Goal: Navigation & Orientation: Find specific page/section

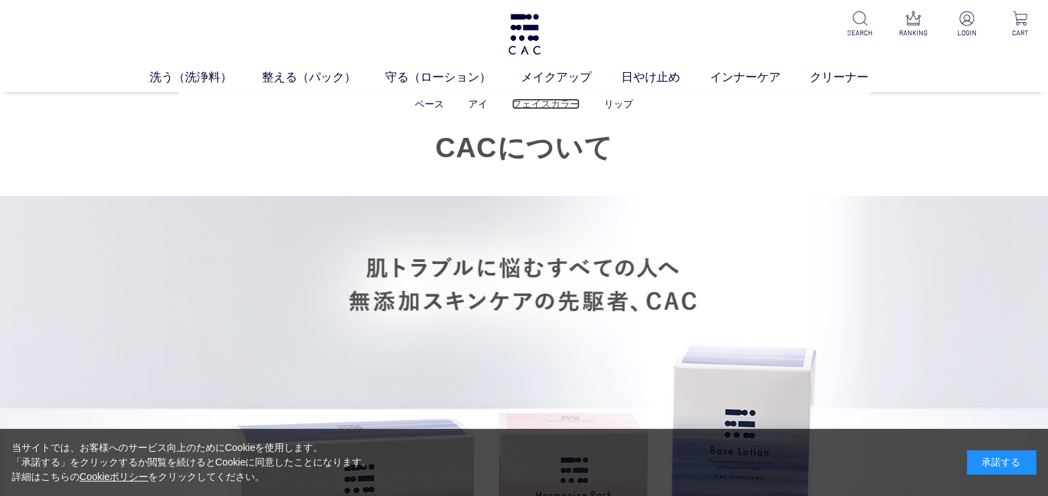
click at [546, 106] on link "フェイスカラー" at bounding box center [546, 103] width 68 height 11
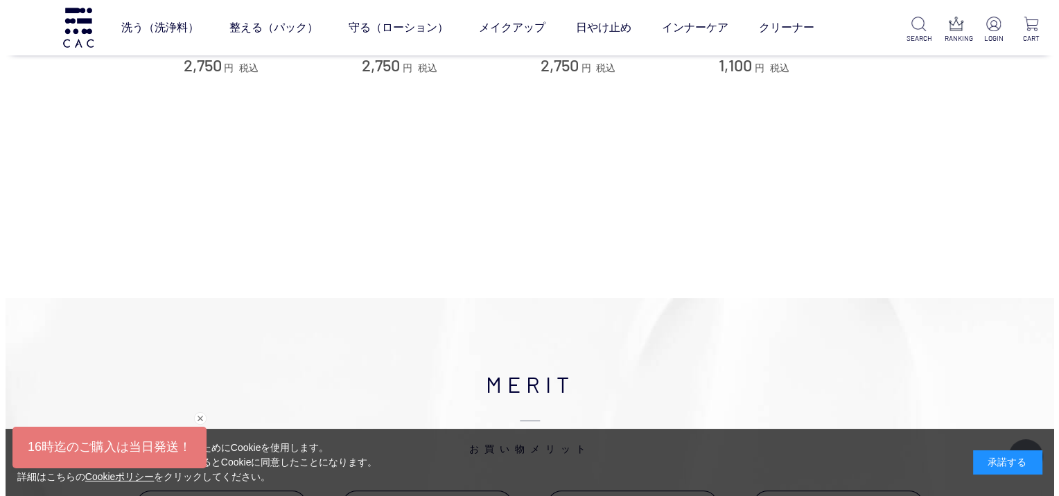
scroll to position [69, 0]
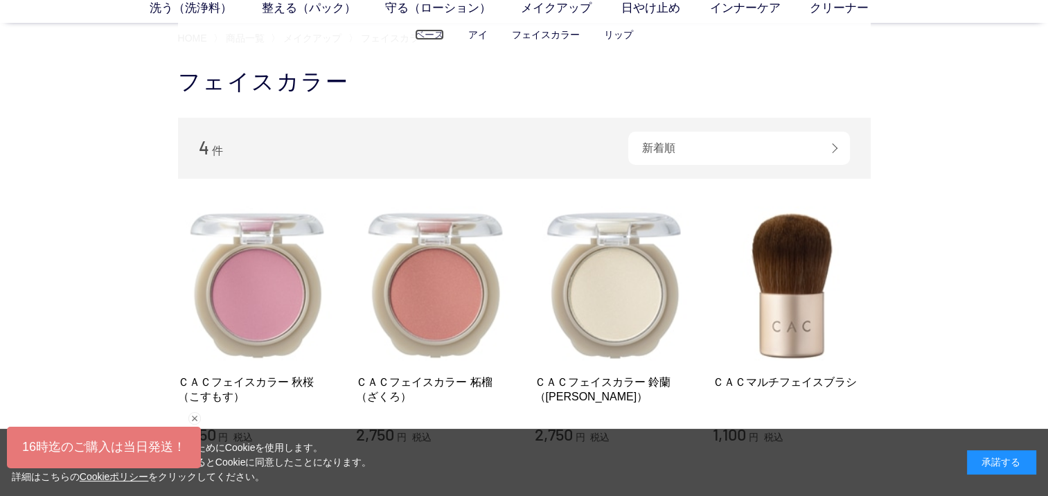
click at [435, 36] on link "ベース" at bounding box center [429, 34] width 29 height 11
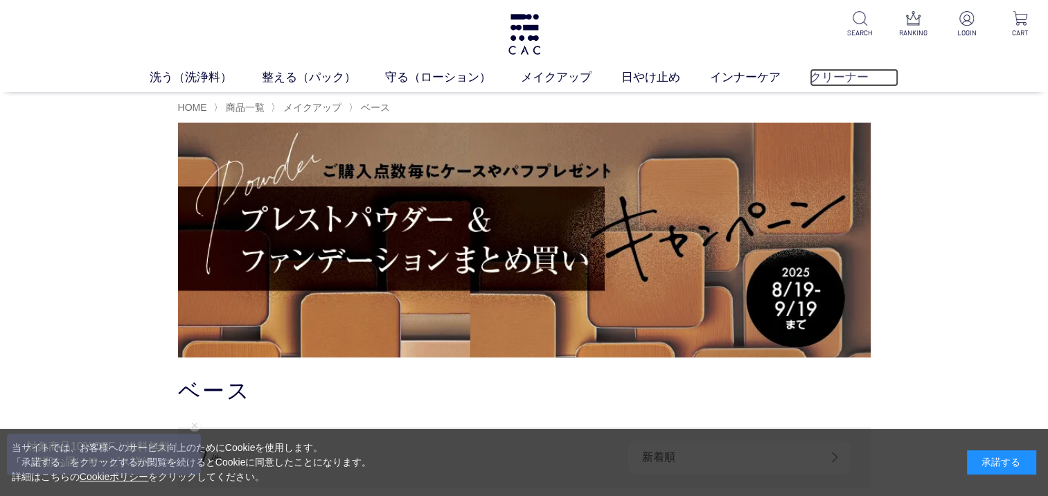
click at [846, 76] on link "クリーナー" at bounding box center [854, 78] width 89 height 18
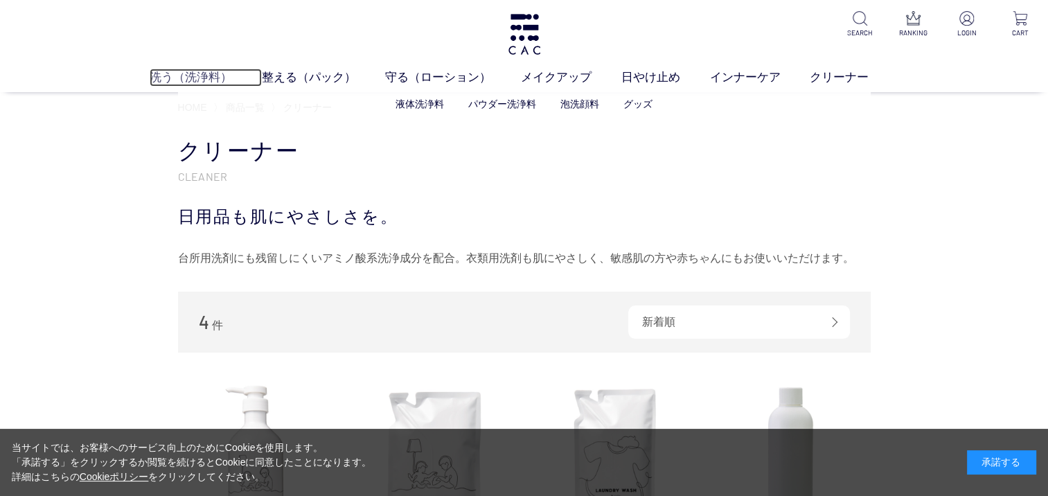
click at [193, 82] on link "洗う（洗浄料）" at bounding box center [206, 78] width 112 height 18
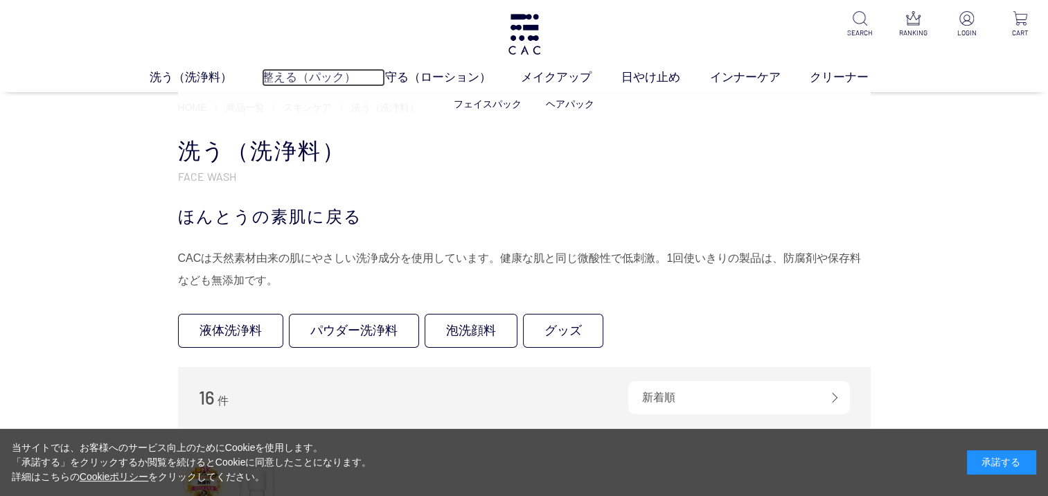
click at [308, 80] on link "整える（パック）" at bounding box center [324, 78] width 124 height 18
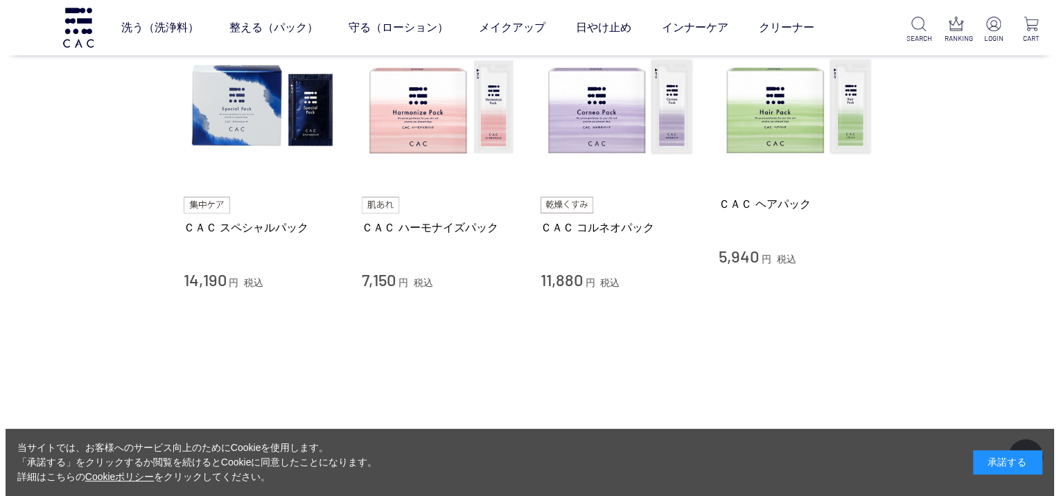
scroll to position [416, 0]
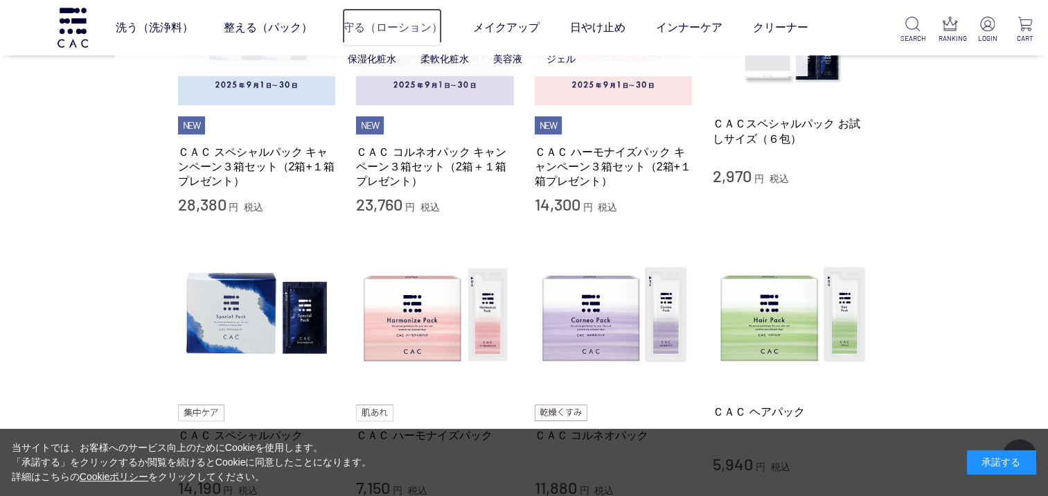
click at [398, 30] on link "守る（ローション）" at bounding box center [392, 27] width 100 height 39
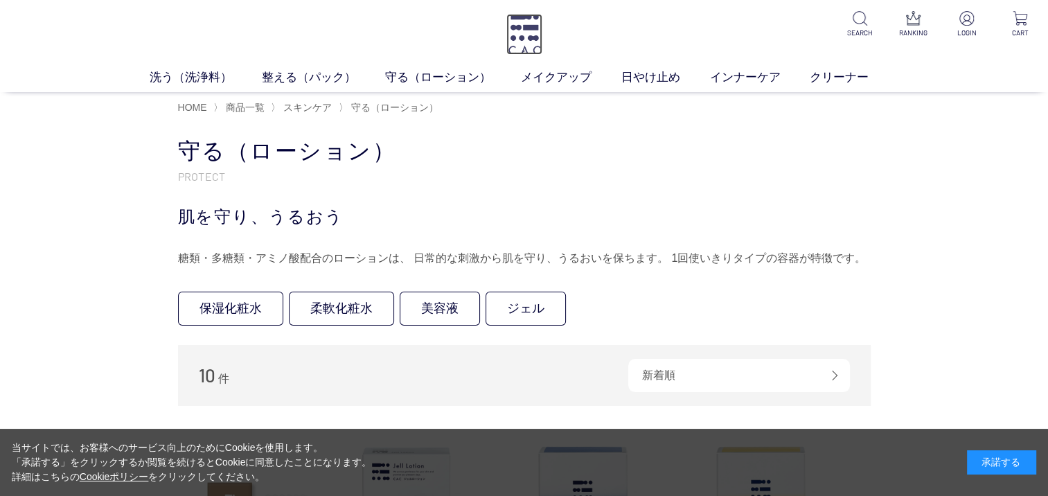
click at [532, 35] on img at bounding box center [524, 34] width 36 height 41
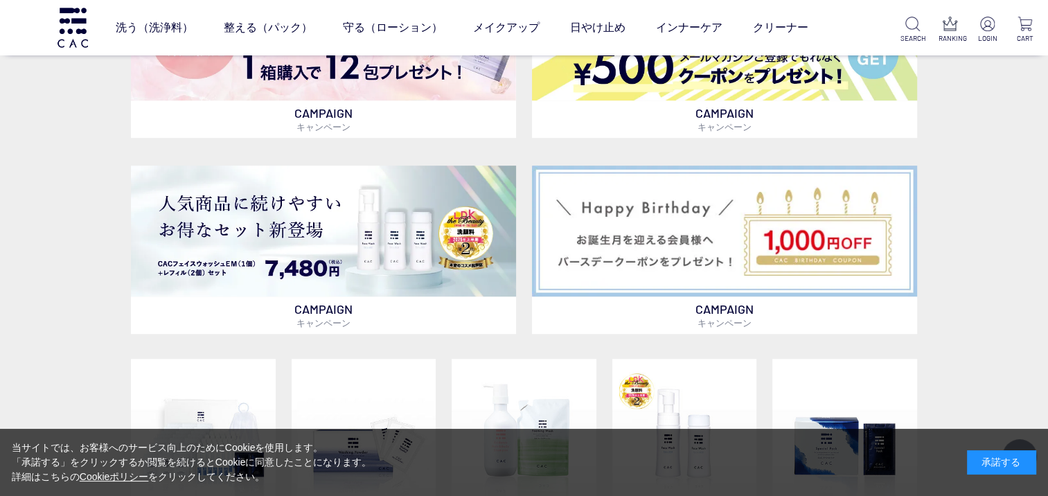
scroll to position [416, 0]
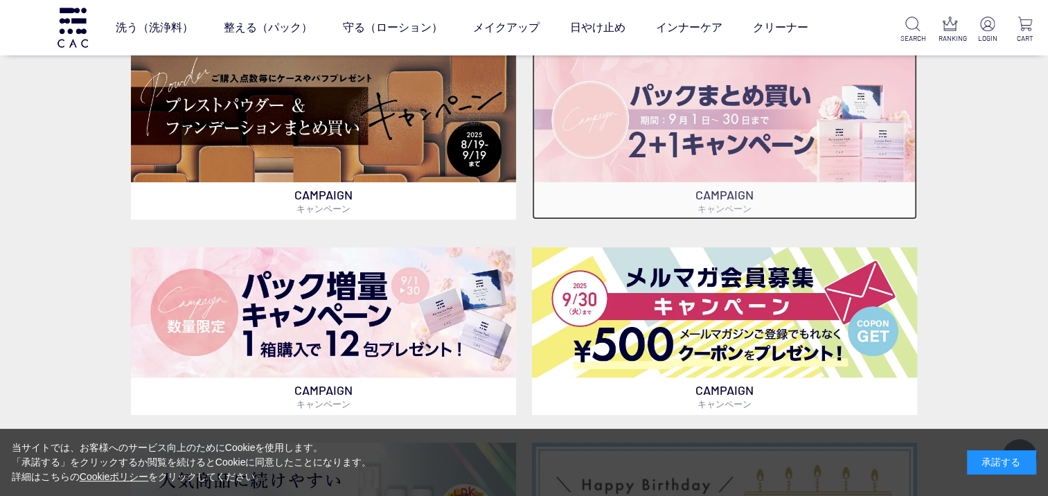
click at [732, 128] on img at bounding box center [724, 116] width 385 height 131
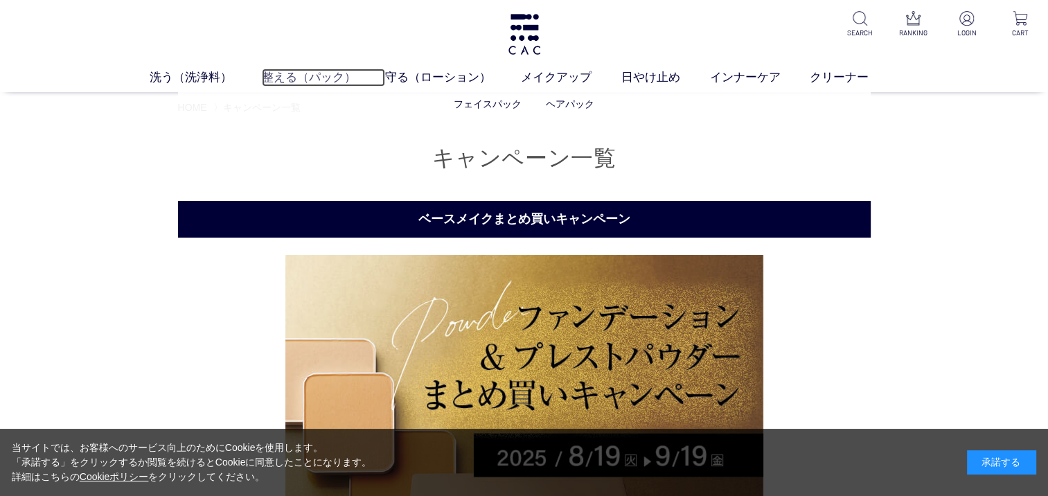
click at [279, 81] on link "整える（パック）" at bounding box center [324, 78] width 124 height 18
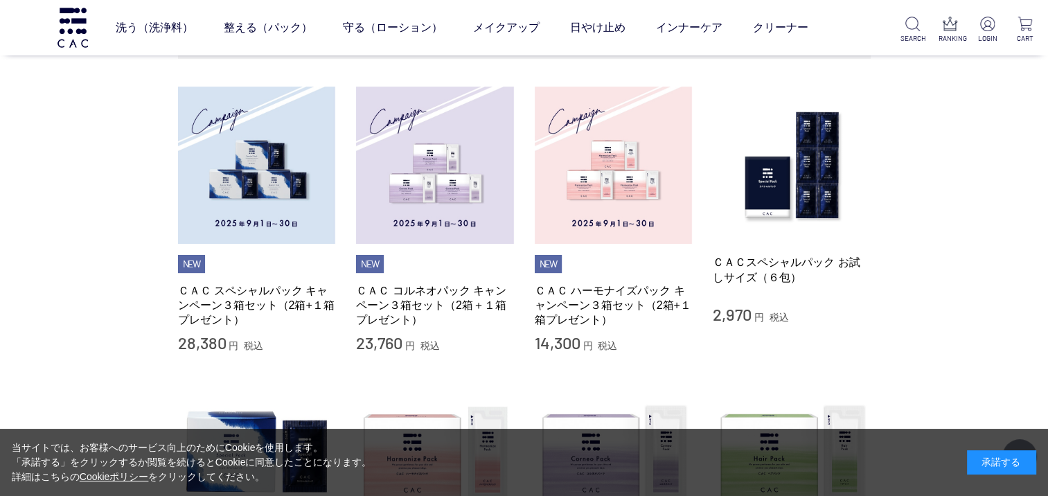
scroll to position [69, 0]
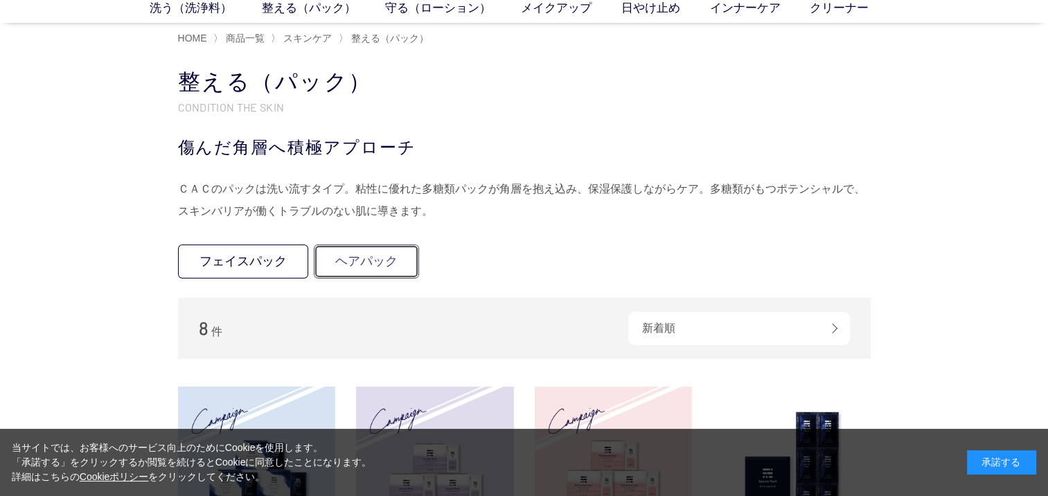
click at [372, 264] on link "ヘアパック" at bounding box center [366, 262] width 105 height 34
